Goal: Find specific page/section: Find specific page/section

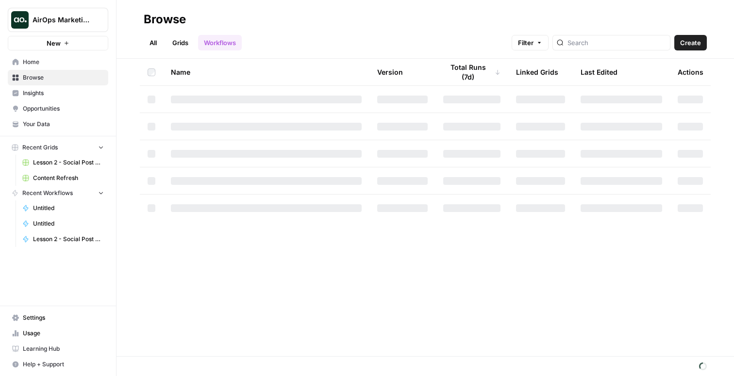
click at [69, 95] on span "Insights" at bounding box center [63, 93] width 81 height 9
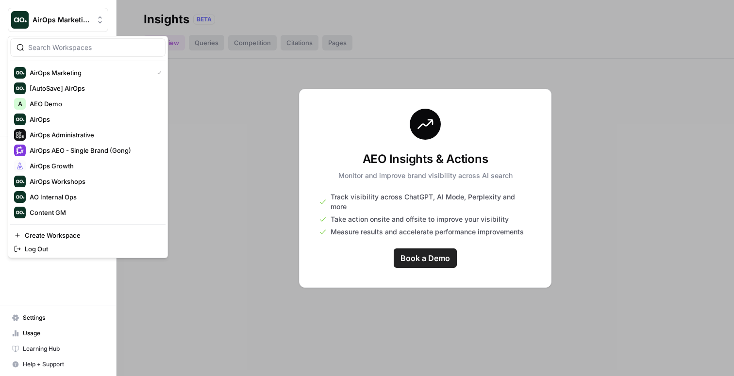
click at [28, 12] on button "AirOps Marketing" at bounding box center [58, 20] width 100 height 24
click at [101, 148] on span "AirOps AEO - Single Brand (Gong)" at bounding box center [94, 151] width 128 height 10
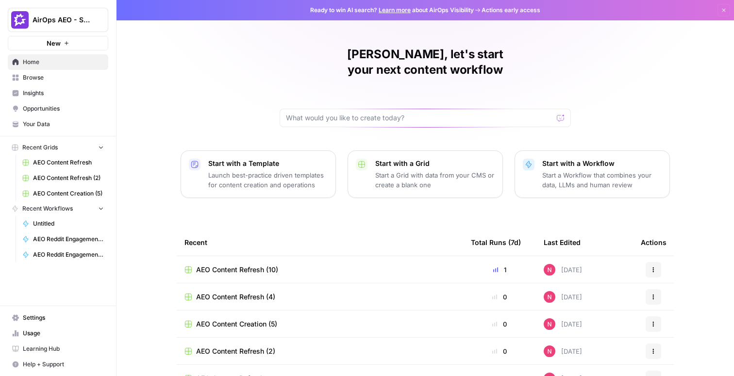
click at [44, 95] on span "Insights" at bounding box center [63, 93] width 81 height 9
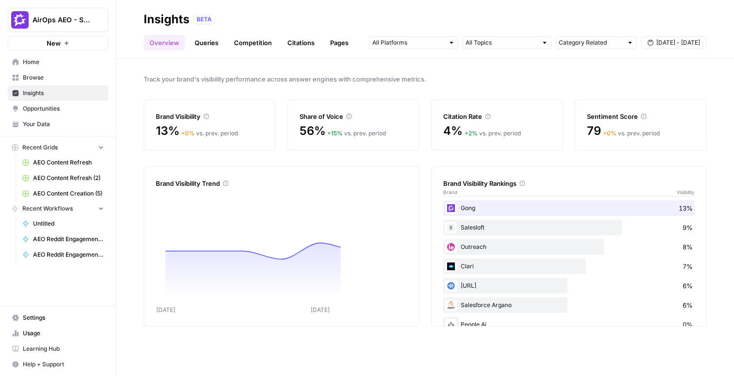
click at [341, 43] on link "Pages" at bounding box center [339, 43] width 30 height 16
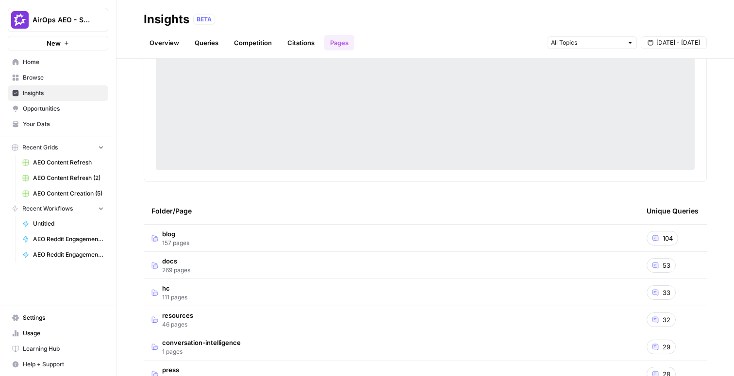
scroll to position [88, 0]
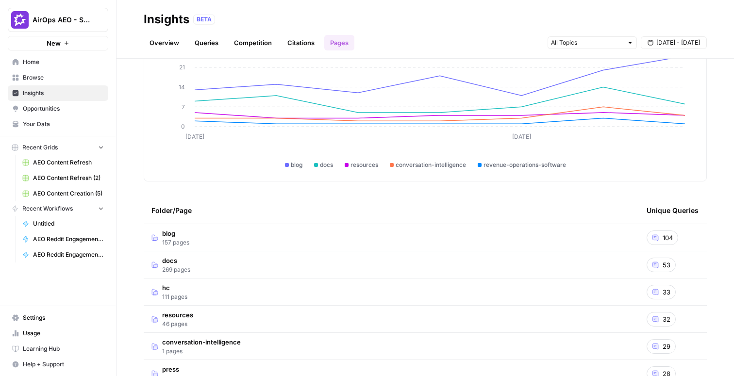
click at [656, 241] on icon at bounding box center [655, 237] width 7 height 7
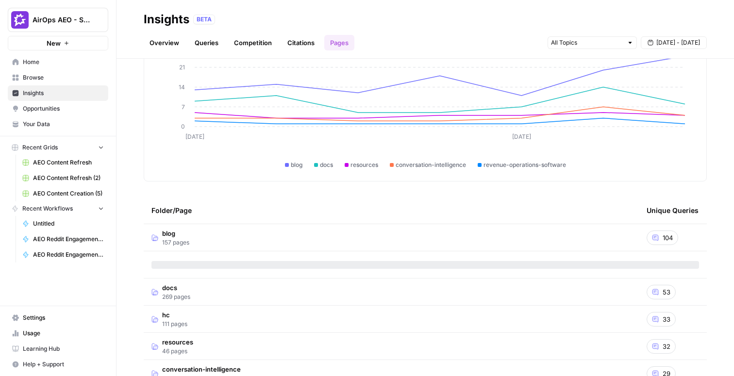
click at [669, 237] on span "104" at bounding box center [668, 238] width 10 height 10
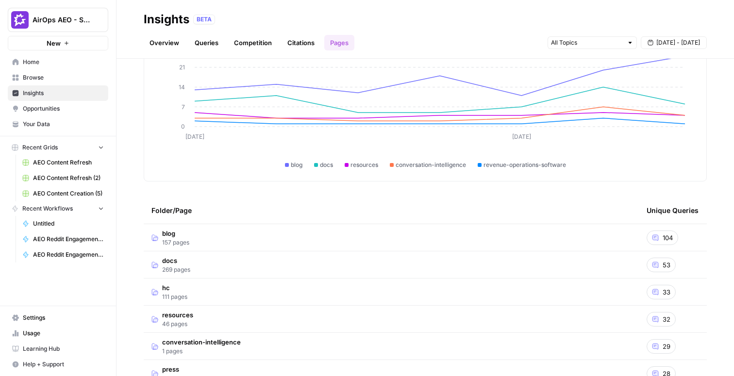
click at [669, 237] on span "104" at bounding box center [668, 238] width 10 height 10
